Goal: Check status

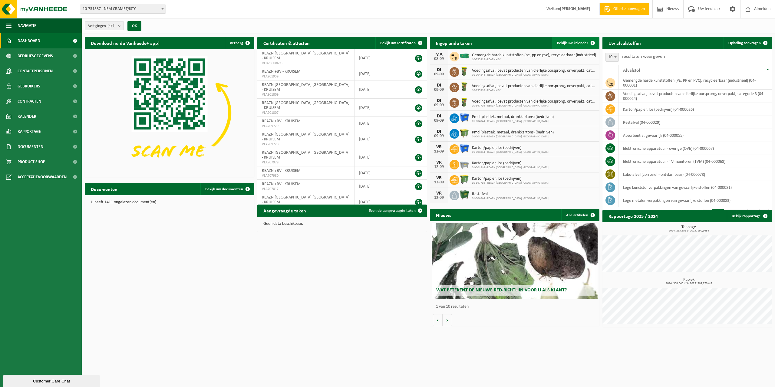
click at [576, 39] on link "Bekijk uw kalender" at bounding box center [576, 43] width 47 height 12
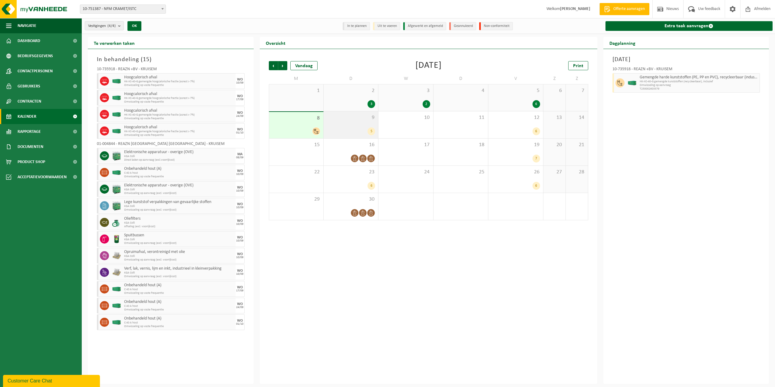
click at [363, 126] on div "9 5" at bounding box center [351, 124] width 55 height 27
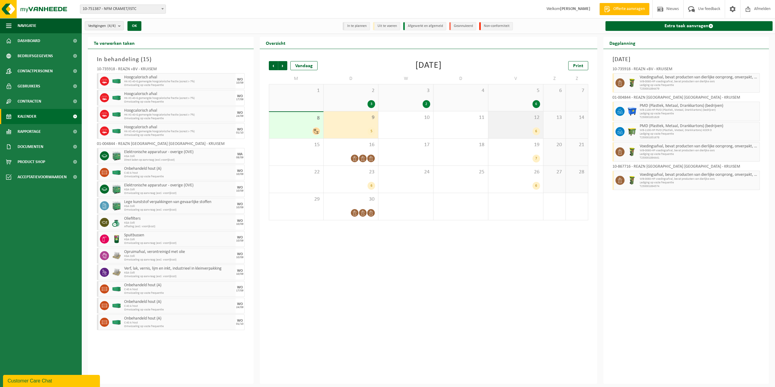
click at [515, 126] on div "12 6" at bounding box center [516, 124] width 55 height 27
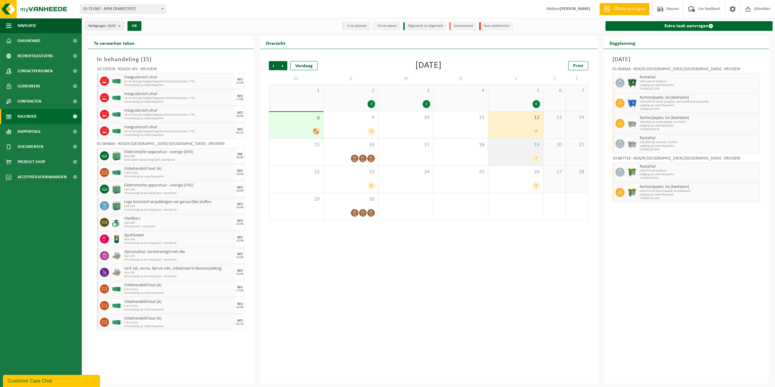
click at [508, 154] on div "19 7" at bounding box center [516, 152] width 55 height 27
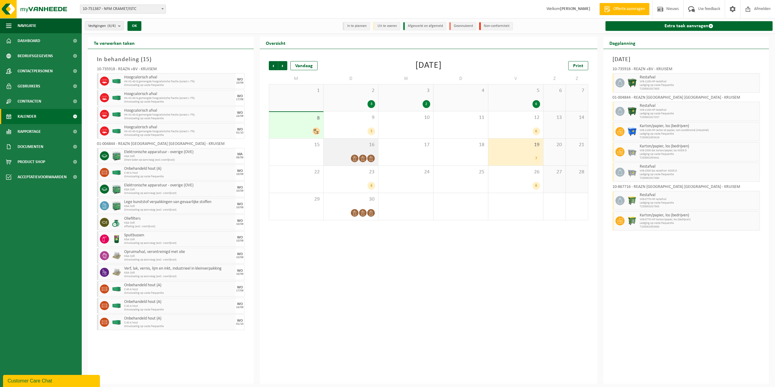
click at [365, 155] on div at bounding box center [363, 158] width 8 height 8
